Goal: Check status: Check status

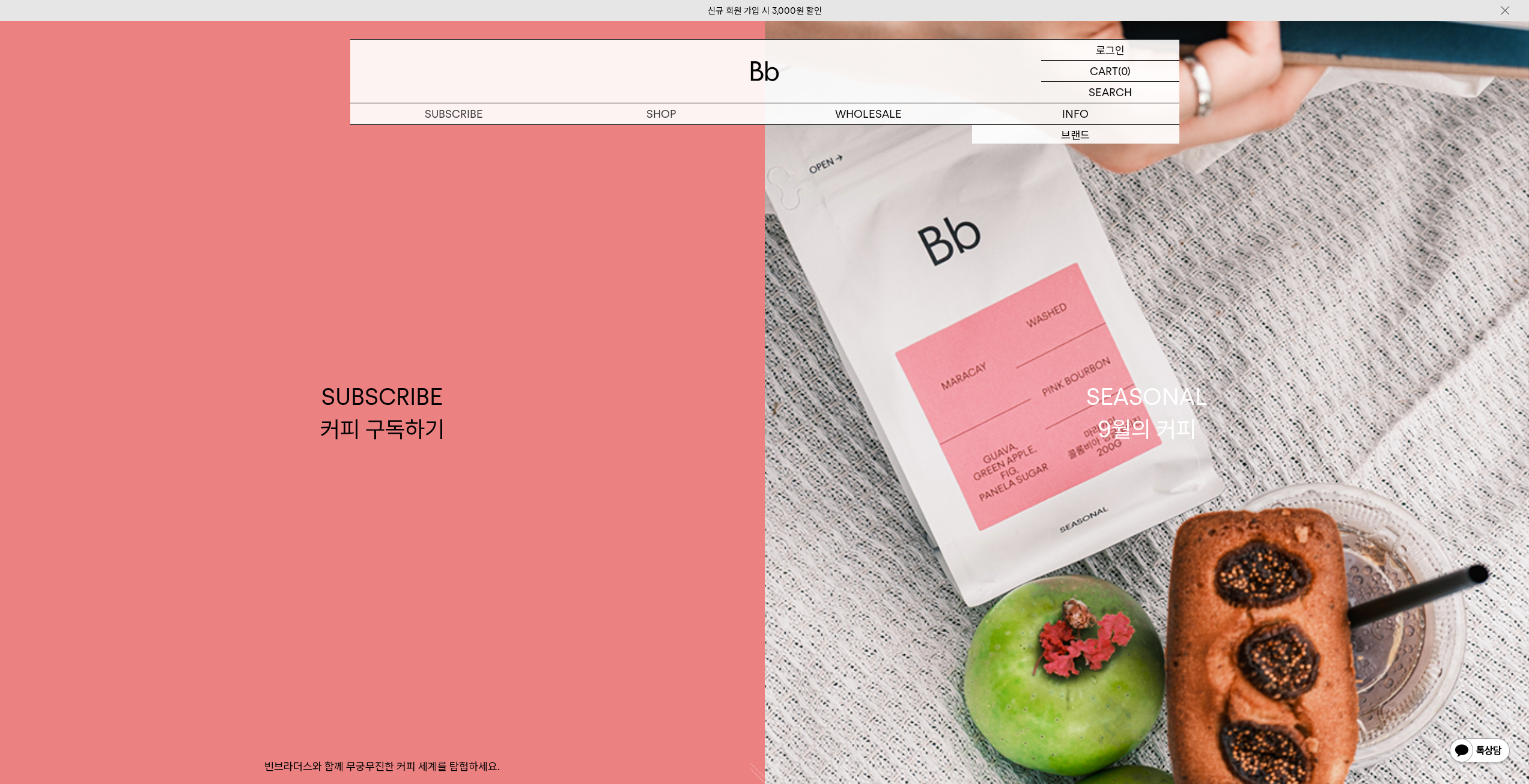
click at [1106, 47] on p "로그인" at bounding box center [1110, 50] width 29 height 20
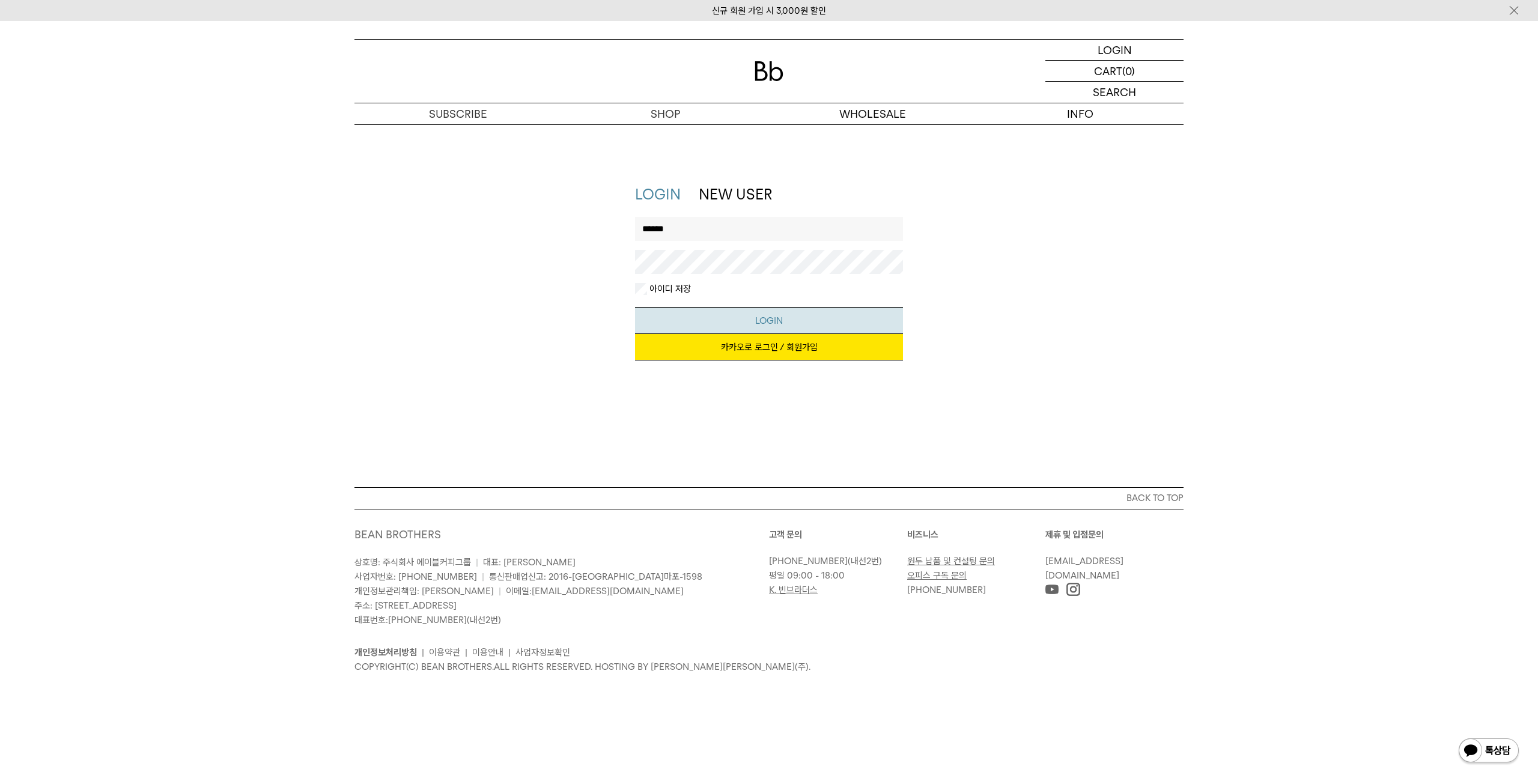
click at [751, 319] on button "LOGIN" at bounding box center [770, 320] width 269 height 27
click at [697, 224] on input "******" at bounding box center [770, 229] width 269 height 24
type input "*"
type input "******"
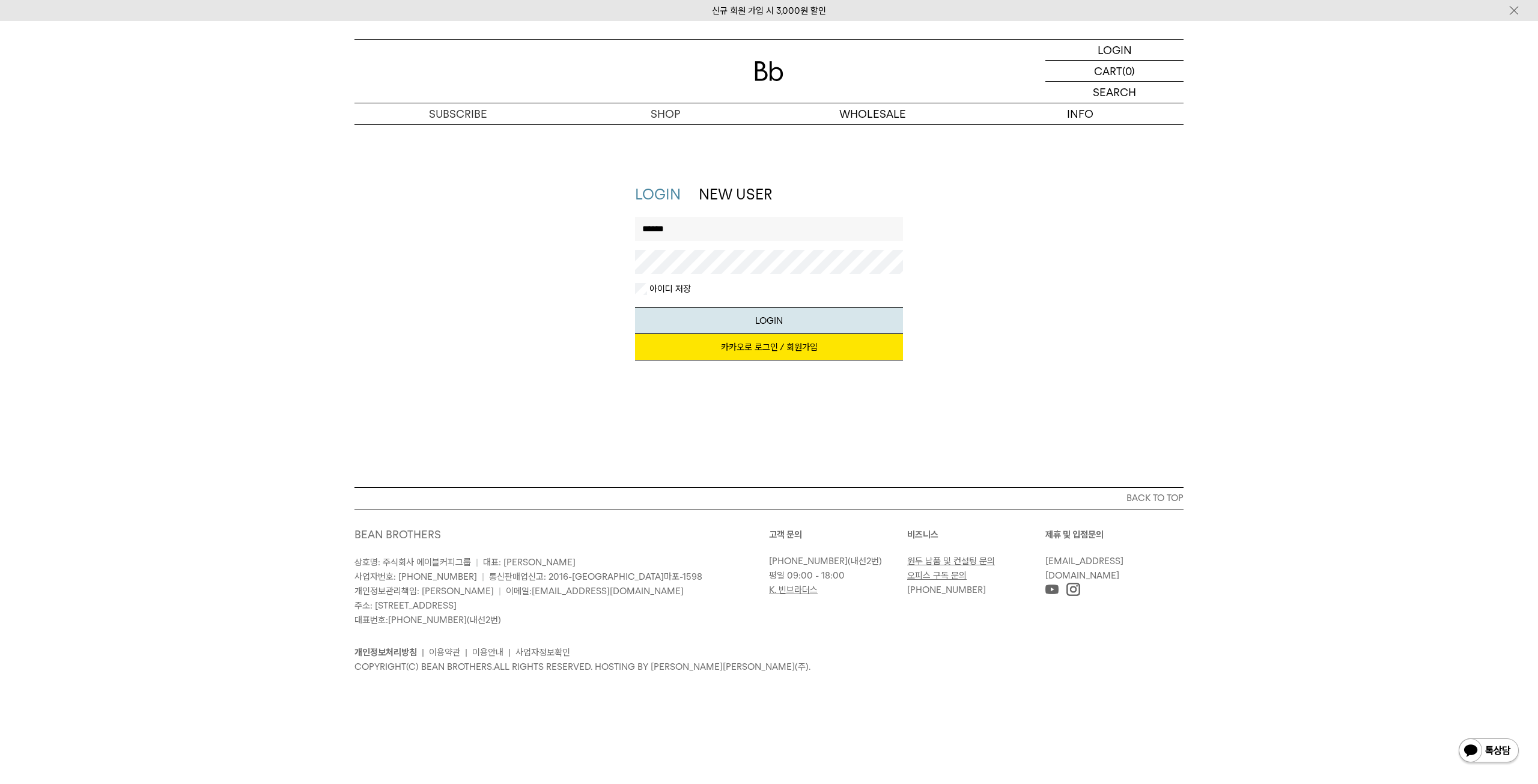
click at [477, 362] on div "LOGIN NEW USER 지금 가입하시면 3,000원 쿠폰과 매월 회원 전용 커피 혜택을 드려요. 카카오로 로그인 / 회원가입 아이디로 로그…" at bounding box center [769, 279] width 841 height 188
click at [782, 326] on button "LOGIN" at bounding box center [770, 320] width 269 height 27
click at [635, 290] on div "LOGIN NEW USER 지금 가입하시면 3,000원 쿠폰과 매월 회원 전용 커피 혜택을 드려요. 카카오로 로그인 / 회원가입 아이디로 로그…" at bounding box center [770, 279] width 280 height 188
click at [755, 346] on link "카카오로 로그인 / 회원가입" at bounding box center [770, 347] width 269 height 27
click at [893, 427] on div "LOGIN LOGIN NEW USER 지금 가입하시면 3,000원 쿠폰과 매월 회원 전용 커피 혜택을 드려요. 카카오로 로그인 / 회원가입 아…" at bounding box center [769, 306] width 1538 height 363
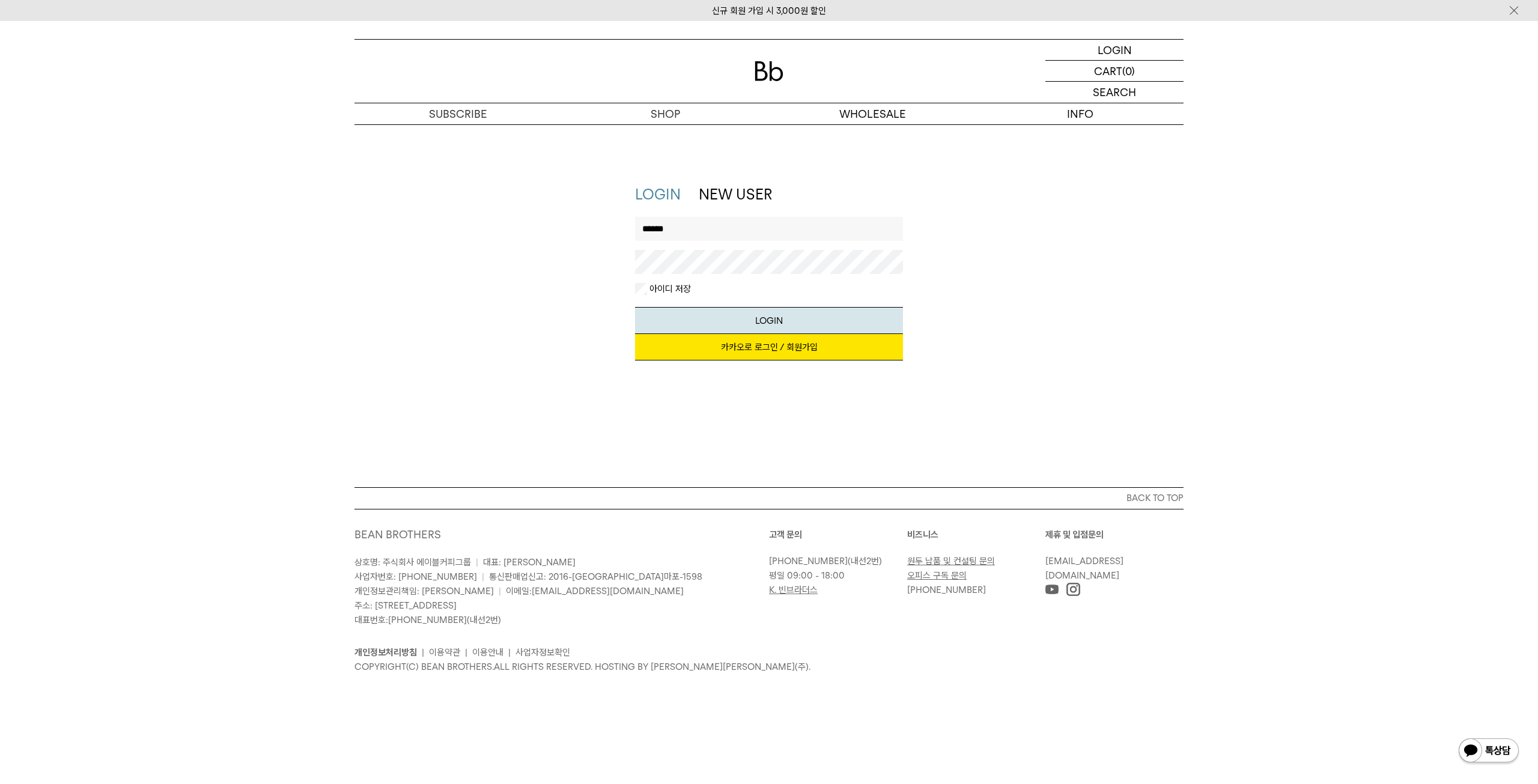
click at [751, 348] on link "카카오로 로그인 / 회원가입" at bounding box center [770, 347] width 269 height 27
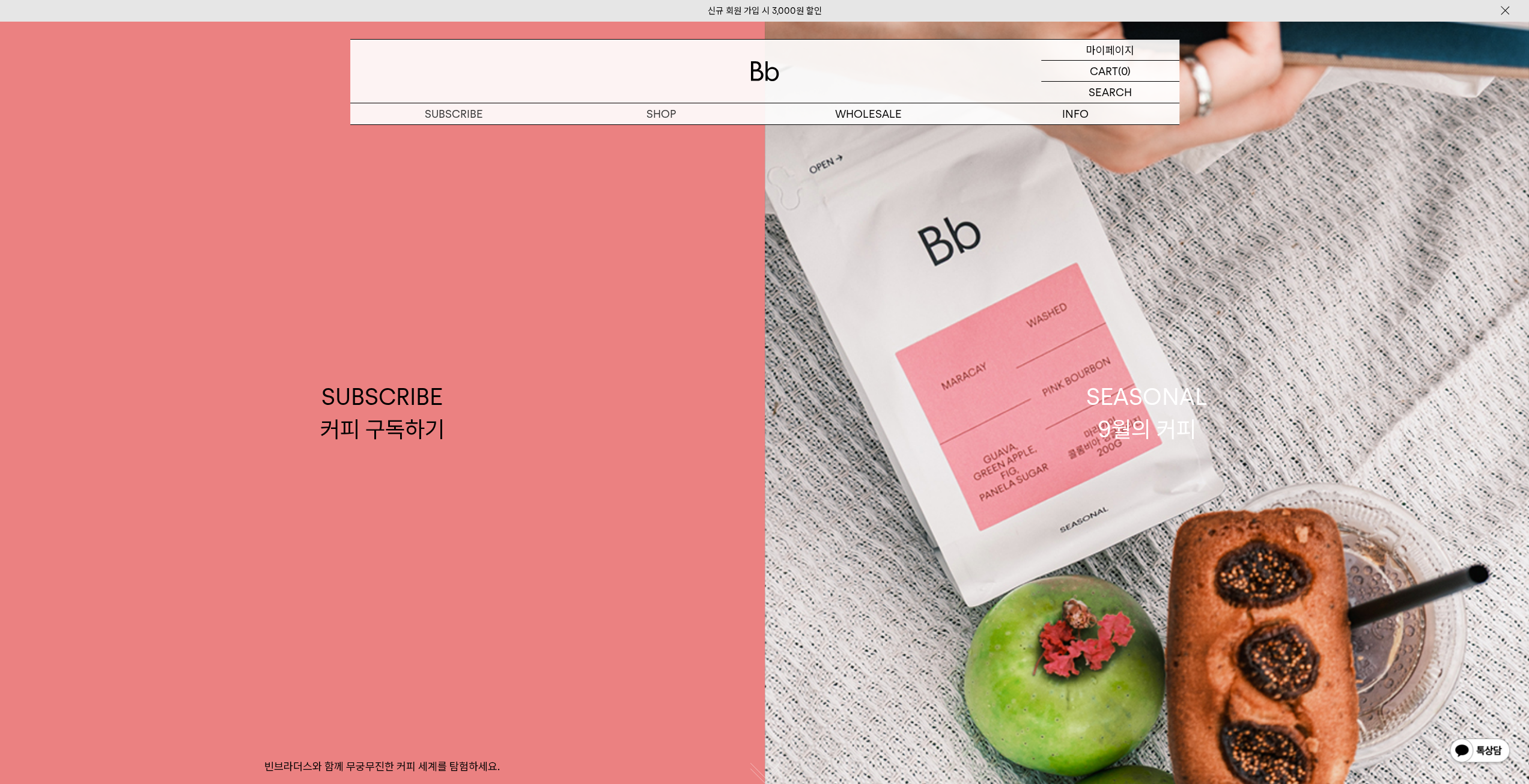
click at [1102, 53] on p "마이페이지" at bounding box center [1111, 50] width 48 height 20
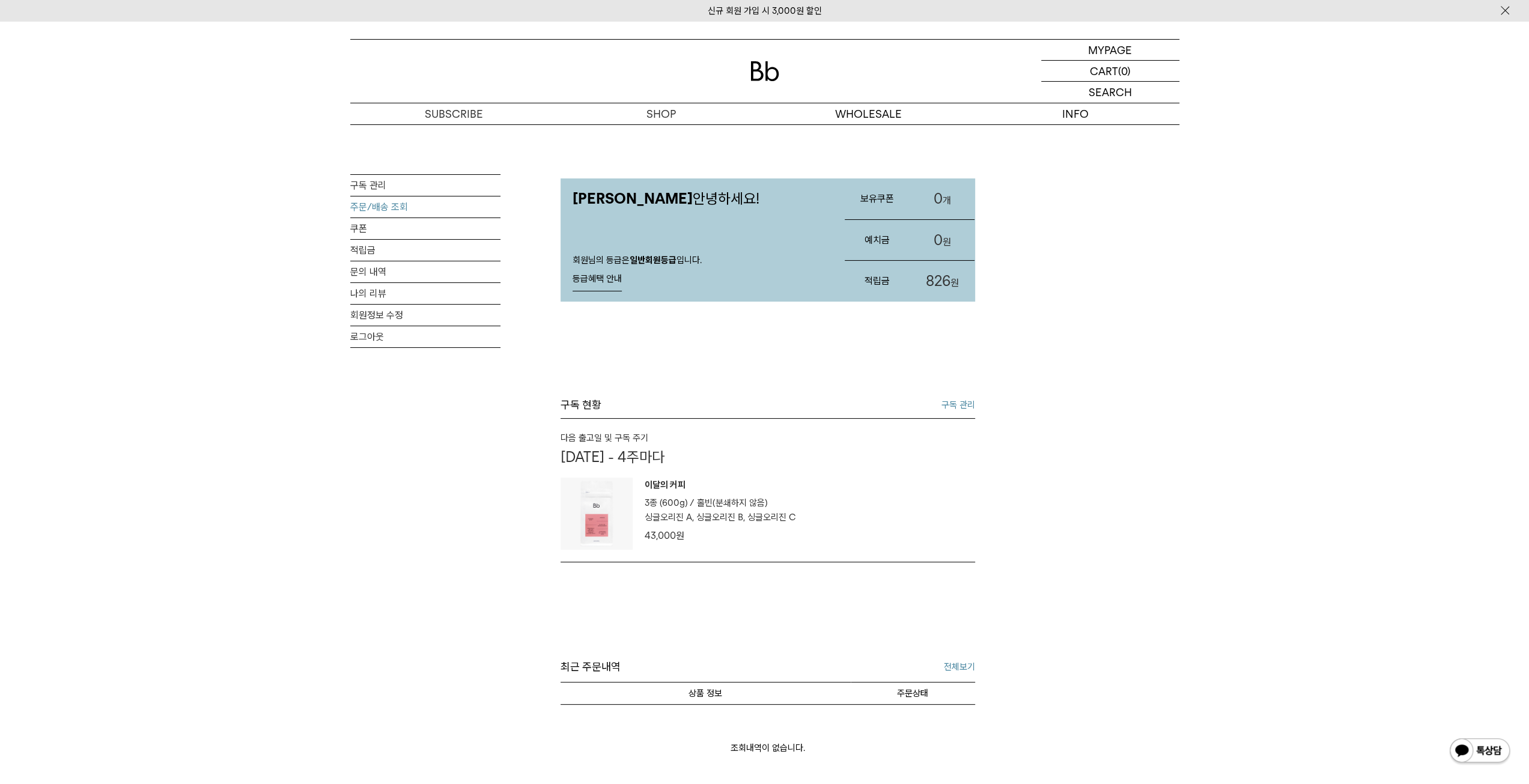
click at [382, 213] on link "주문/배송 조회" at bounding box center [425, 207] width 150 height 21
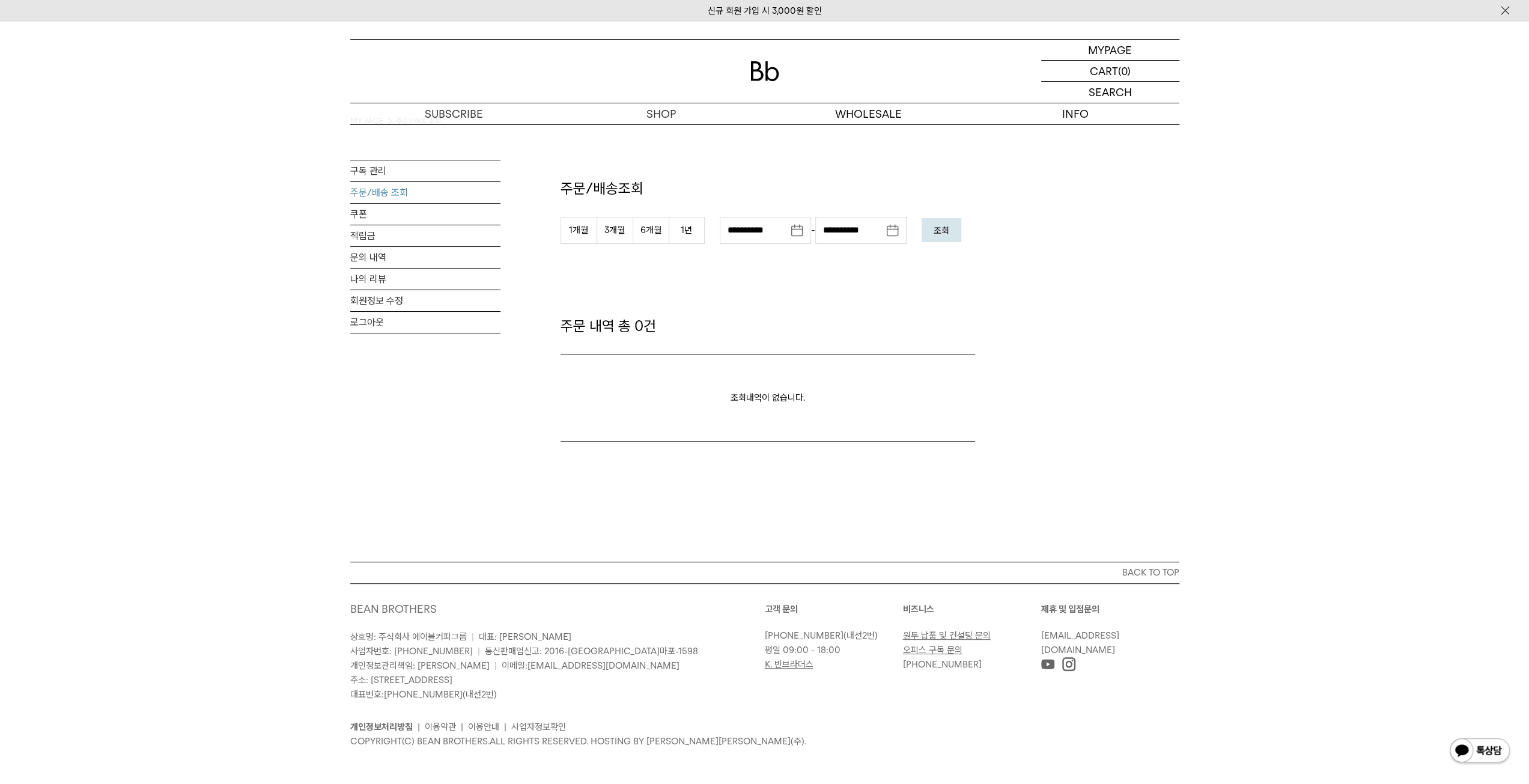
click at [764, 71] on img at bounding box center [765, 71] width 29 height 20
